Goal: Task Accomplishment & Management: Use online tool/utility

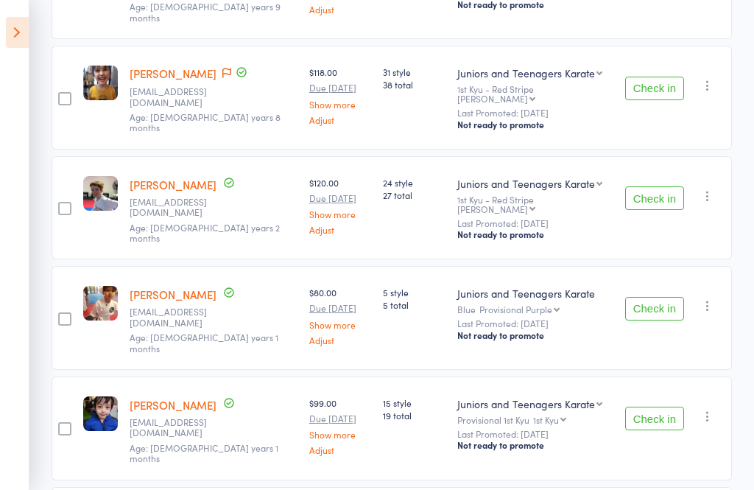
click at [10, 25] on icon at bounding box center [17, 32] width 23 height 31
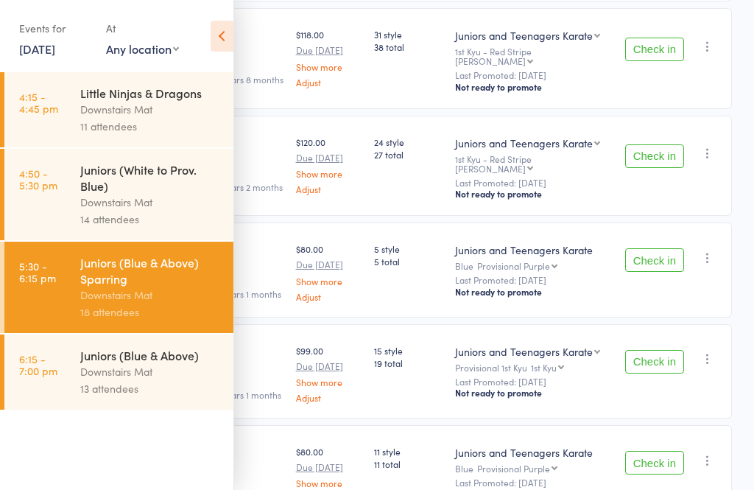
click at [68, 198] on link "4:50 - 5:30 pm Juniors (White to Prov. Blue) Downstairs Mat 14 attendees" at bounding box center [118, 194] width 229 height 91
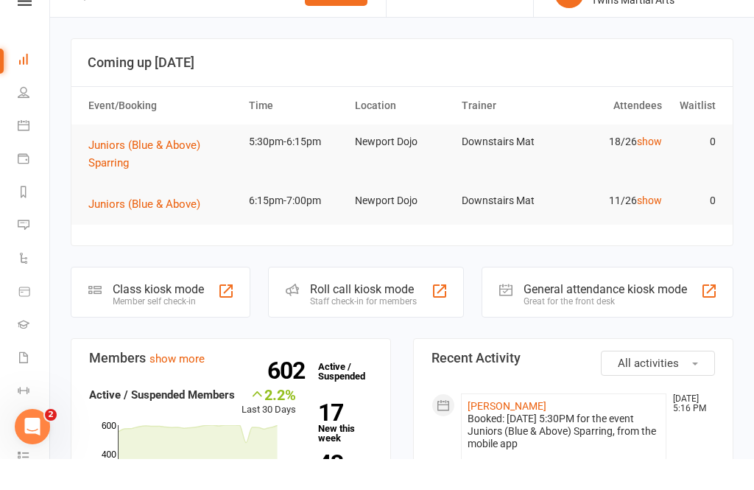
scroll to position [32, 0]
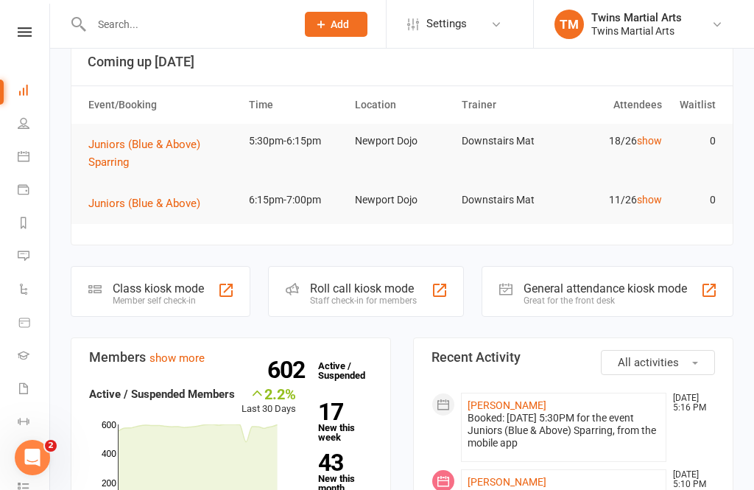
click at [387, 284] on div "Roll call kiosk mode" at bounding box center [363, 288] width 107 height 14
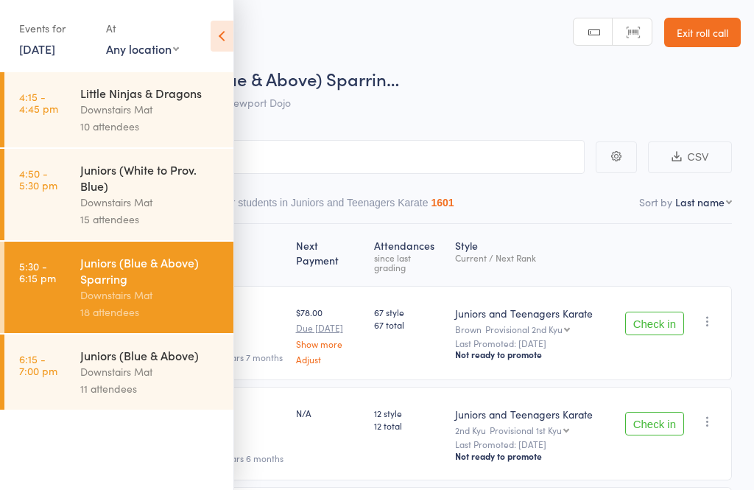
click at [222, 38] on icon at bounding box center [222, 36] width 23 height 31
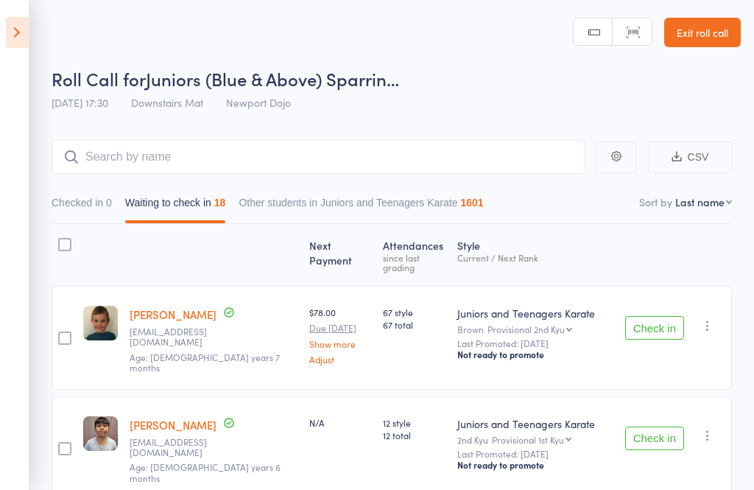
click at [27, 29] on icon at bounding box center [17, 32] width 23 height 31
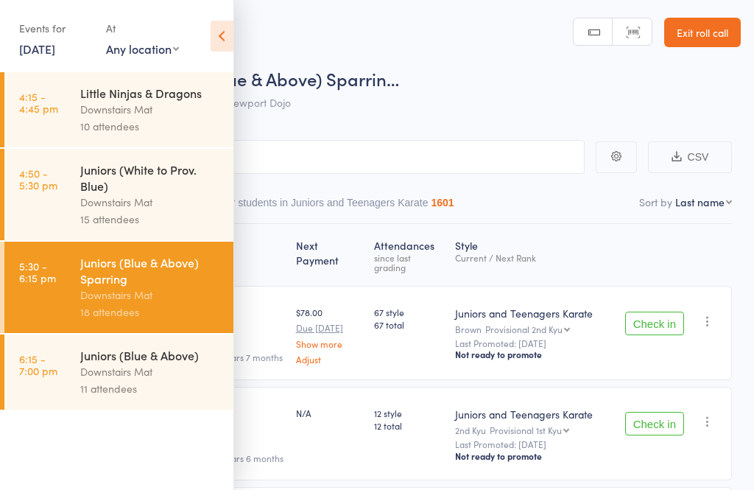
click at [71, 203] on link "4:50 - 5:30 pm Juniors (White to Prov. Blue) Downstairs Mat 15 attendees" at bounding box center [118, 194] width 229 height 91
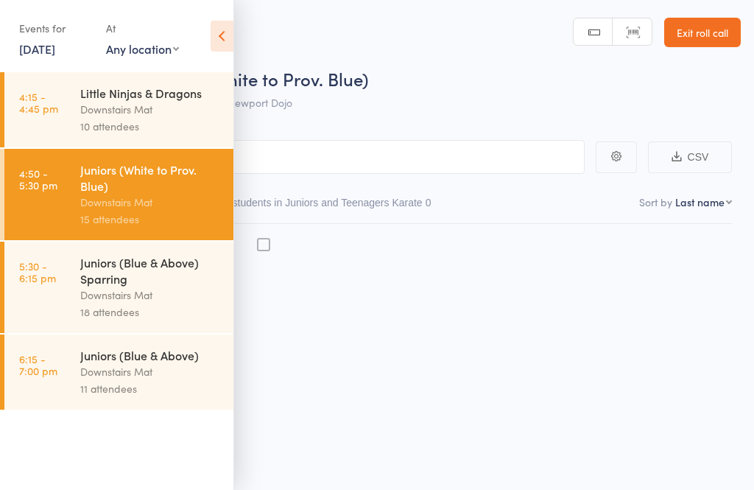
click at [211, 38] on icon at bounding box center [222, 36] width 23 height 31
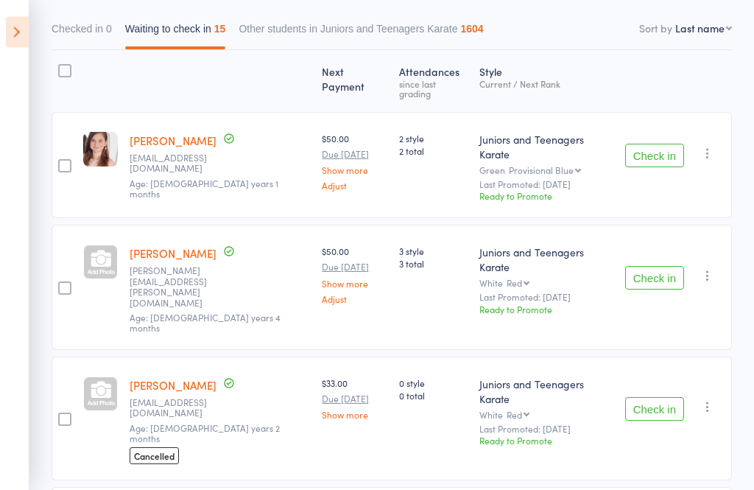
scroll to position [252, 0]
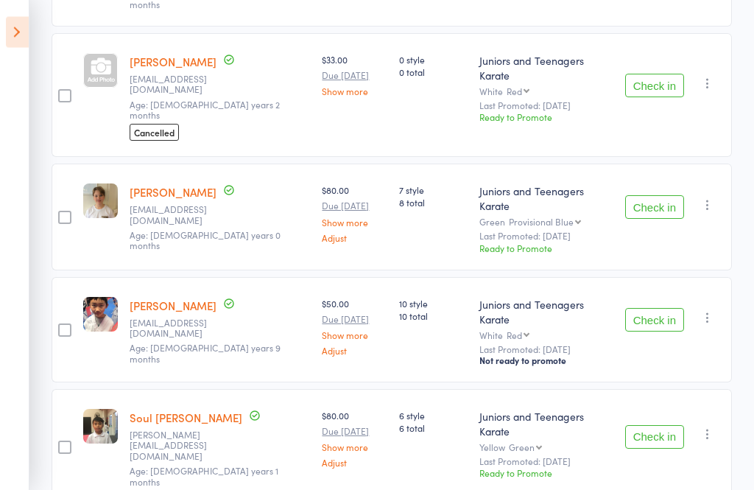
click at [711, 311] on icon "button" at bounding box center [707, 318] width 15 height 15
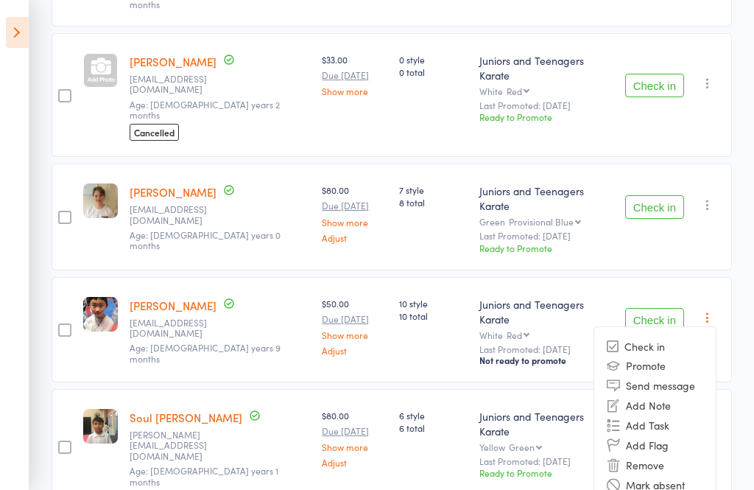
click at [649, 435] on li "Add Flag" at bounding box center [655, 445] width 122 height 20
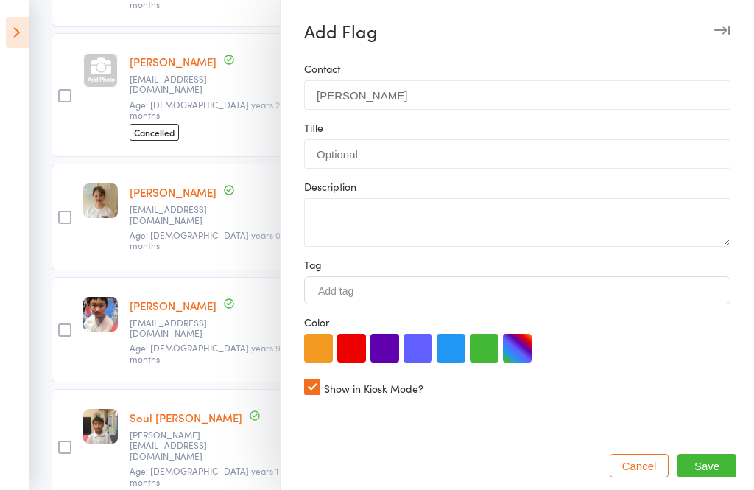
click at [644, 477] on button "Cancel" at bounding box center [639, 466] width 59 height 24
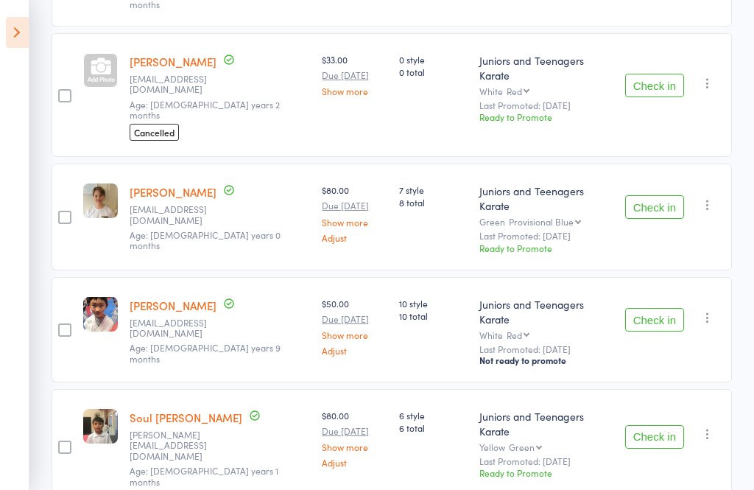
click at [715, 310] on icon "button" at bounding box center [707, 317] width 15 height 15
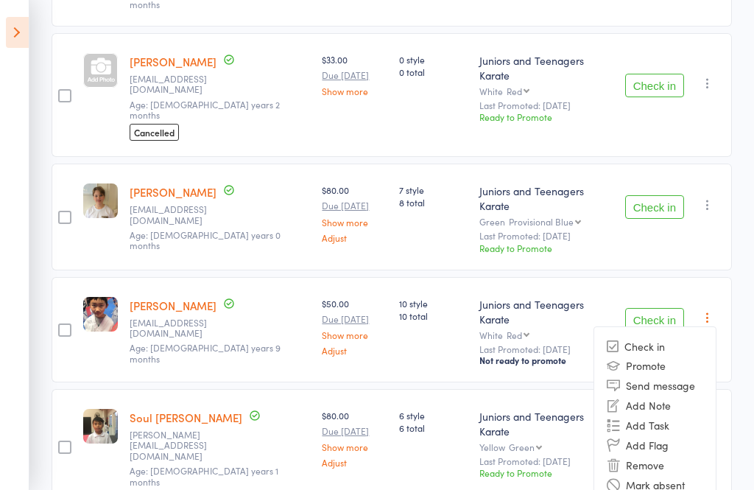
click at [647, 455] on li "Remove" at bounding box center [655, 465] width 122 height 20
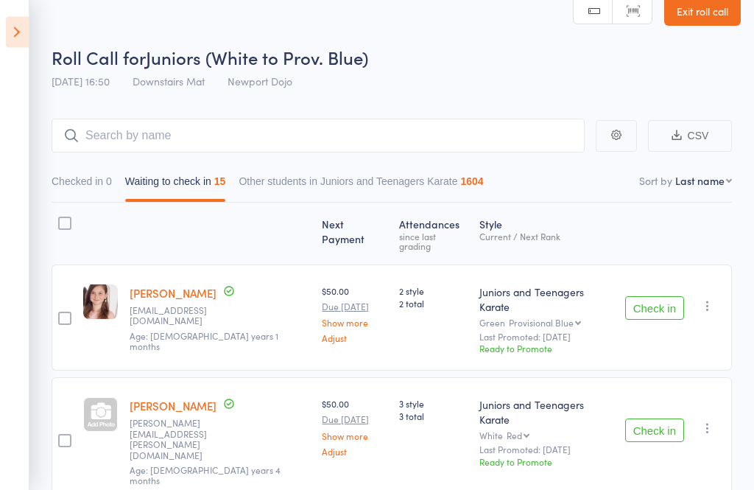
scroll to position [0, 0]
